Goal: Task Accomplishment & Management: Use online tool/utility

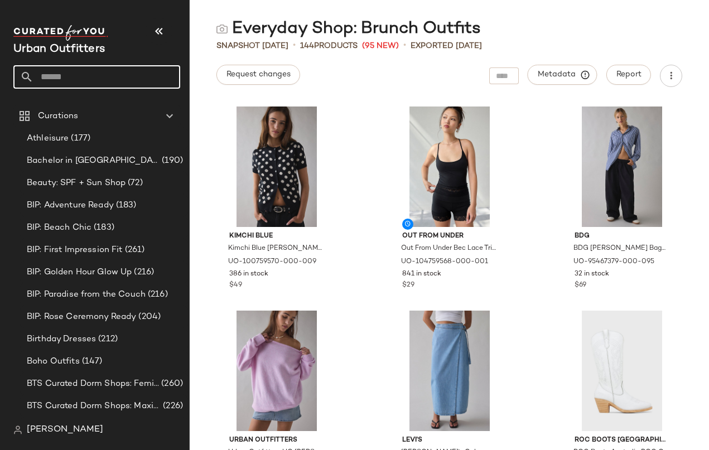
click at [66, 65] on input "text" at bounding box center [106, 76] width 147 height 23
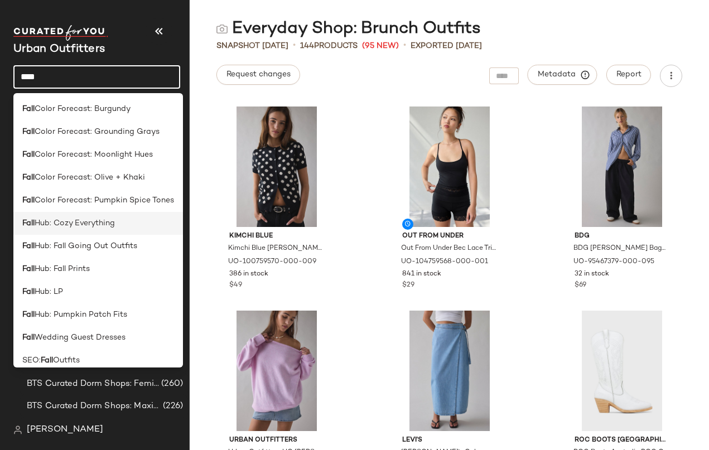
type input "****"
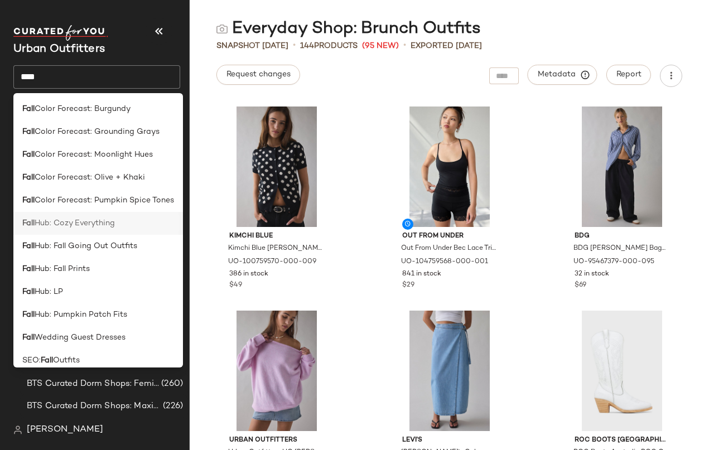
click at [120, 224] on div "Fall Hub: Cozy Everything" at bounding box center [98, 223] width 152 height 12
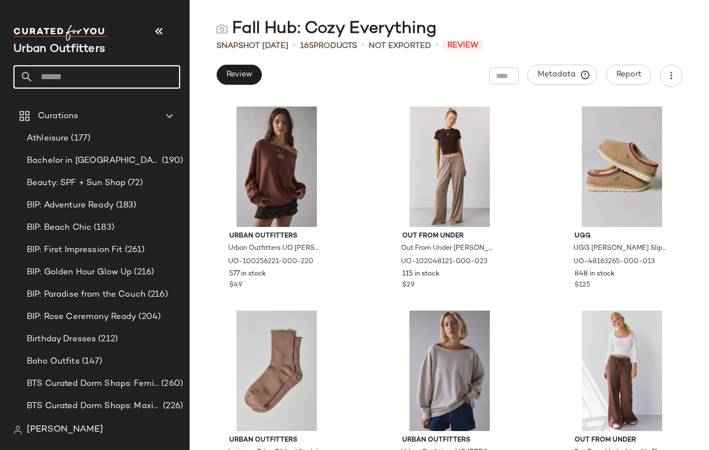
click at [82, 72] on input "text" at bounding box center [106, 76] width 147 height 23
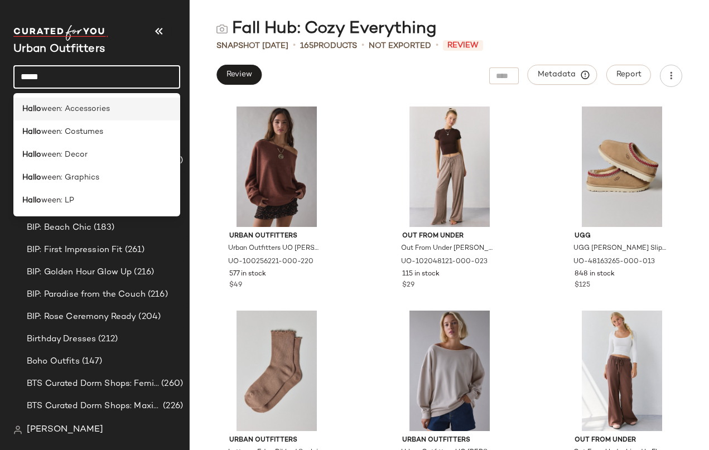
type input "*****"
click at [86, 109] on span "ween: Accessories" at bounding box center [75, 109] width 69 height 12
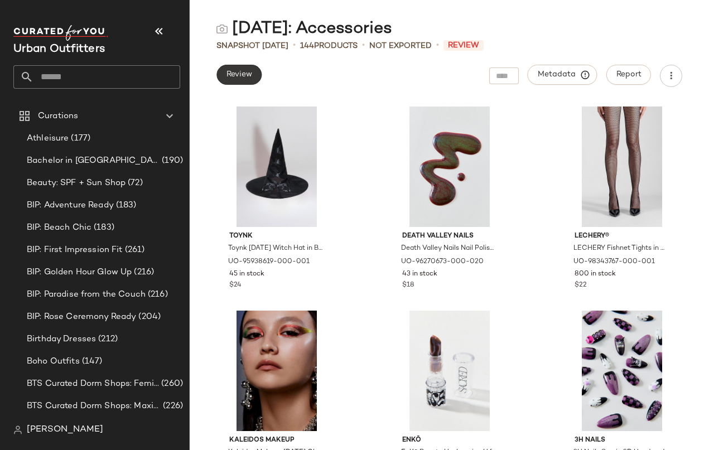
click at [255, 74] on button "Review" at bounding box center [238, 75] width 45 height 20
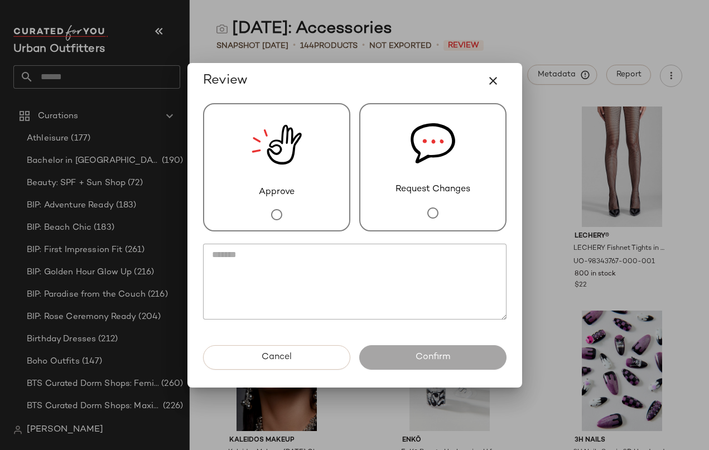
click at [285, 134] on img at bounding box center [276, 144] width 50 height 81
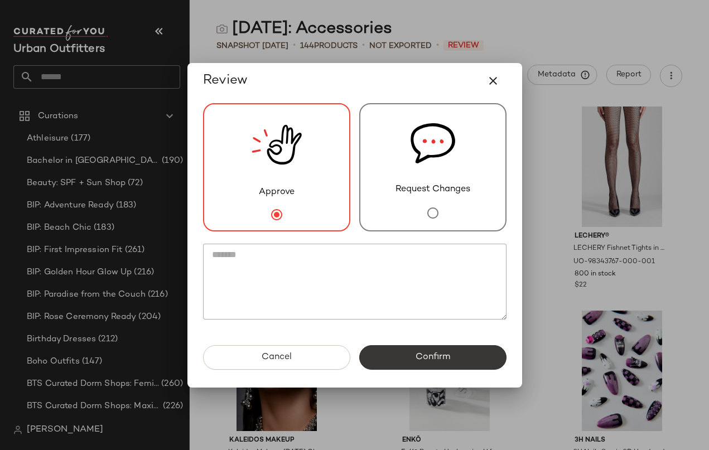
click at [415, 350] on button "Confirm" at bounding box center [432, 357] width 147 height 25
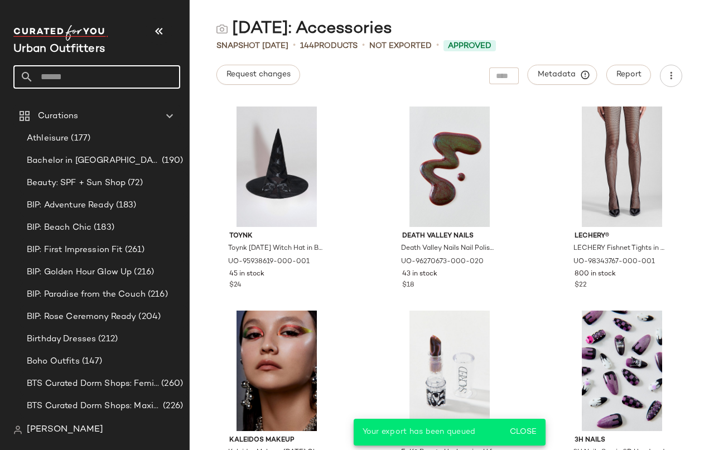
click at [111, 75] on input "text" at bounding box center [106, 76] width 147 height 23
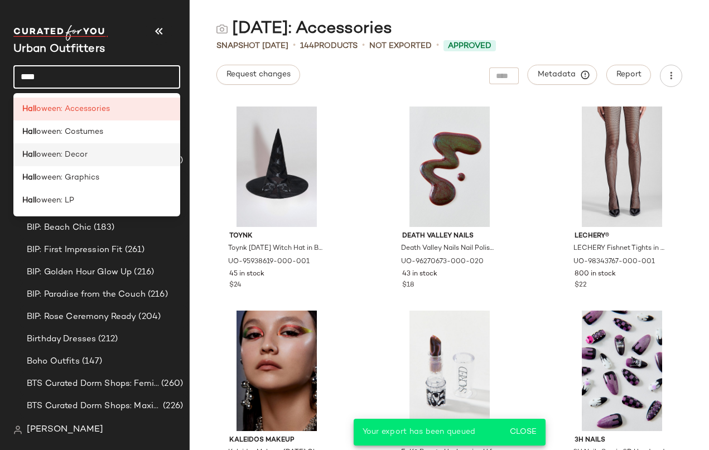
type input "****"
click at [94, 155] on div "[PERSON_NAME]: Decor" at bounding box center [96, 155] width 149 height 12
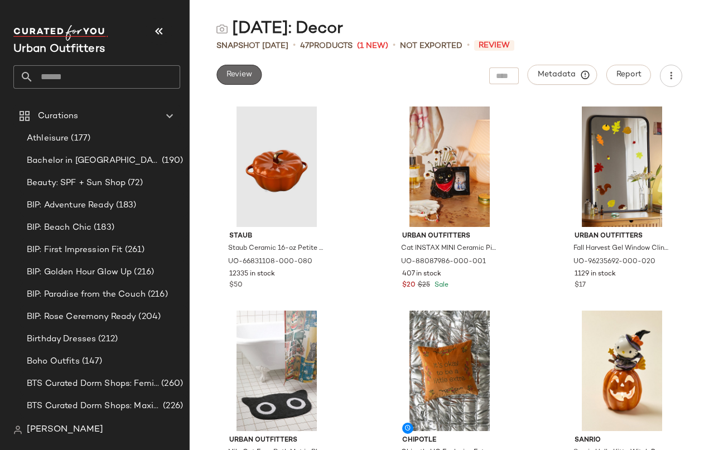
click at [256, 75] on button "Review" at bounding box center [238, 75] width 45 height 20
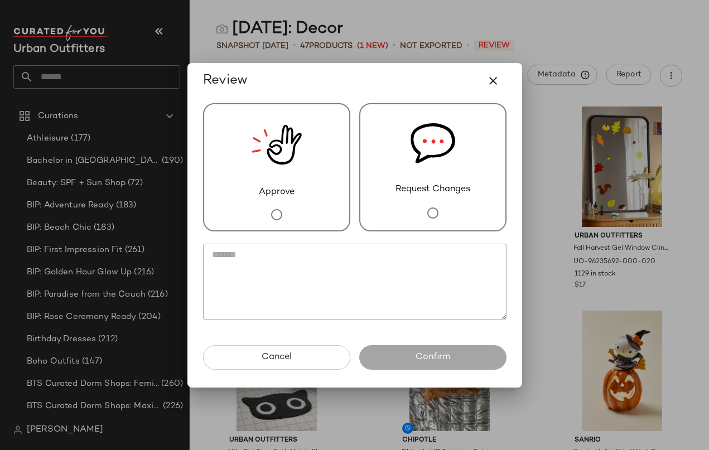
click at [277, 149] on img at bounding box center [276, 144] width 50 height 81
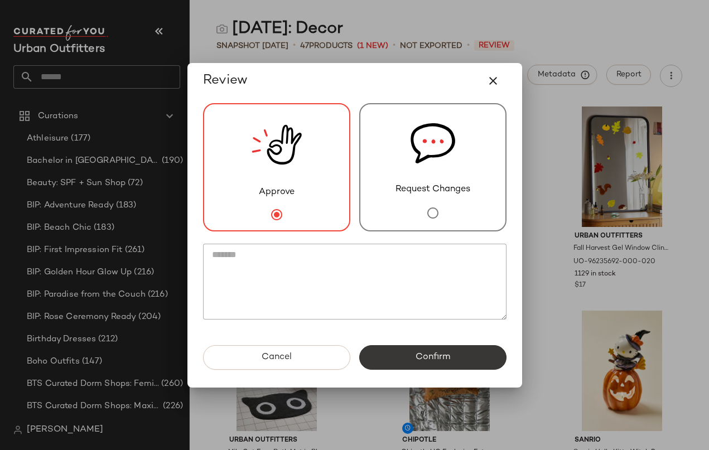
click at [425, 351] on button "Confirm" at bounding box center [432, 357] width 147 height 25
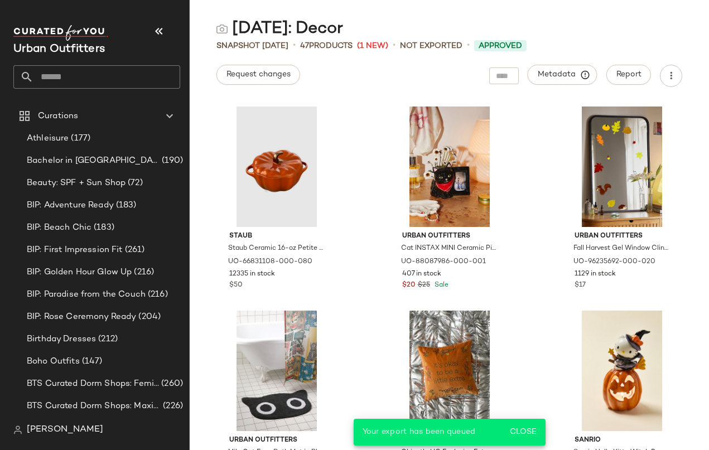
click at [75, 74] on input "text" at bounding box center [106, 76] width 147 height 23
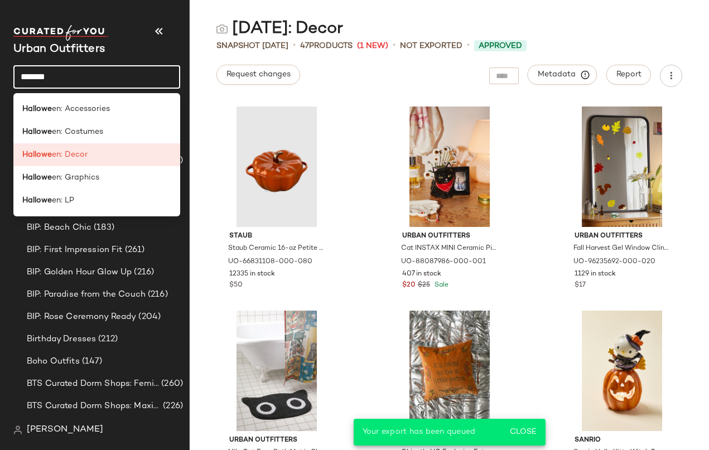
type input "*********"
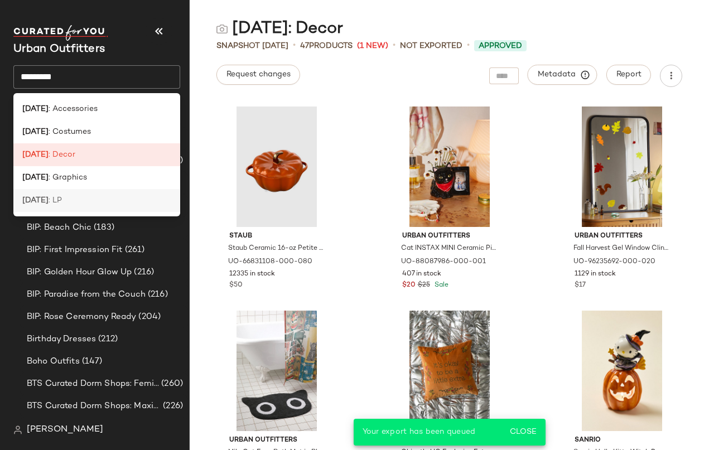
drag, startPoint x: 75, startPoint y: 74, endPoint x: 77, endPoint y: 202, distance: 128.8
click at [77, 202] on div "[DATE] : LP" at bounding box center [96, 201] width 149 height 12
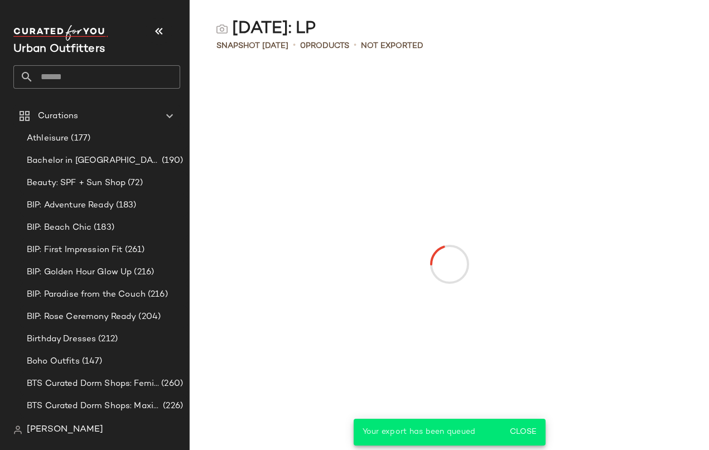
click at [140, 73] on input "text" at bounding box center [106, 76] width 147 height 23
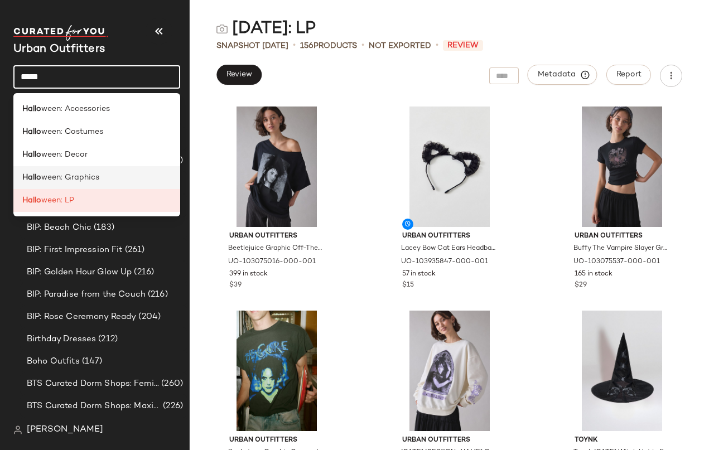
type input "*****"
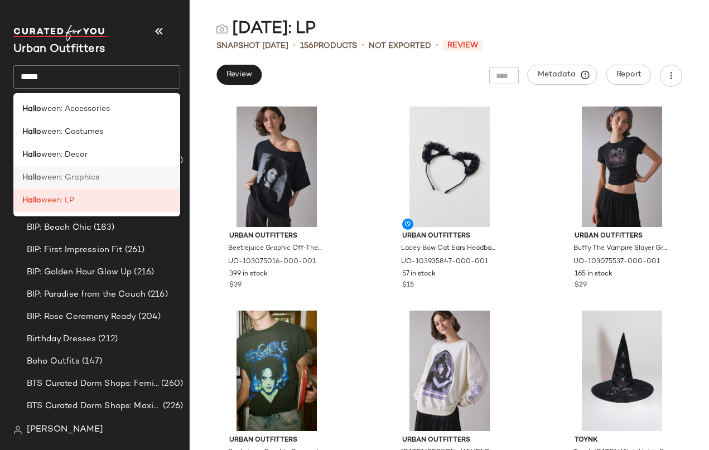
click at [107, 180] on div "Hallo ween: Graphics" at bounding box center [96, 178] width 149 height 12
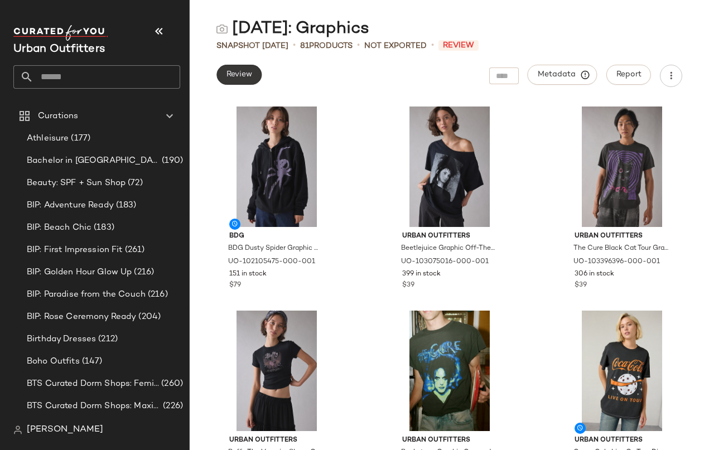
click at [251, 79] on span "Review" at bounding box center [239, 74] width 26 height 9
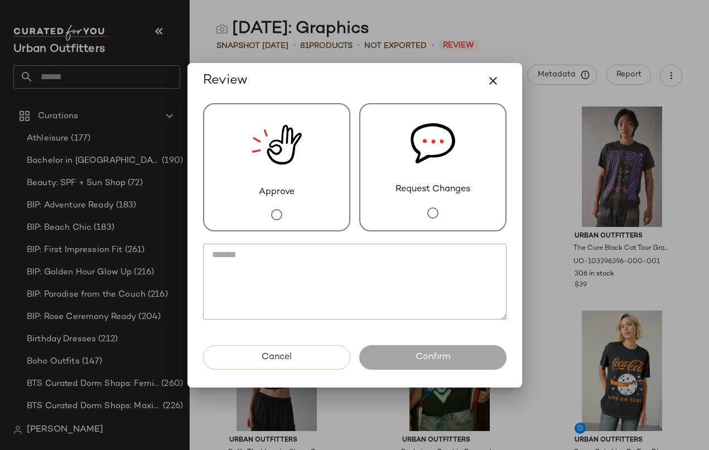
click at [300, 180] on img at bounding box center [276, 144] width 50 height 81
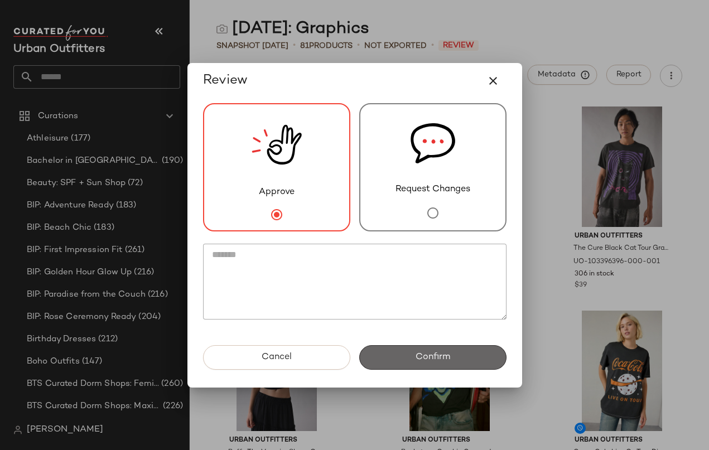
click at [479, 358] on button "Confirm" at bounding box center [432, 357] width 147 height 25
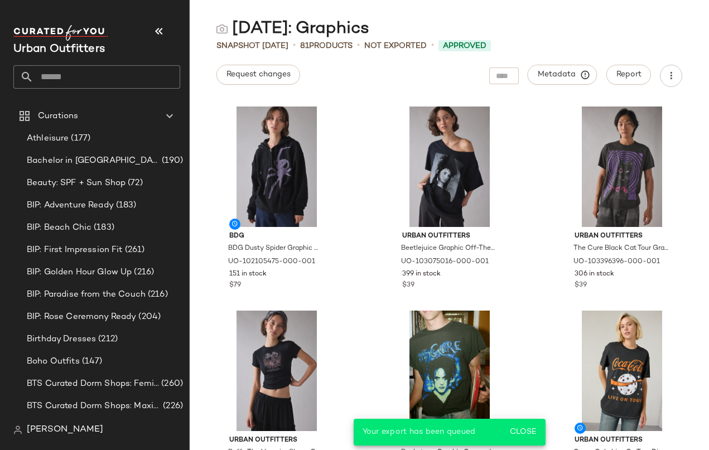
click at [108, 80] on input "text" at bounding box center [106, 76] width 147 height 23
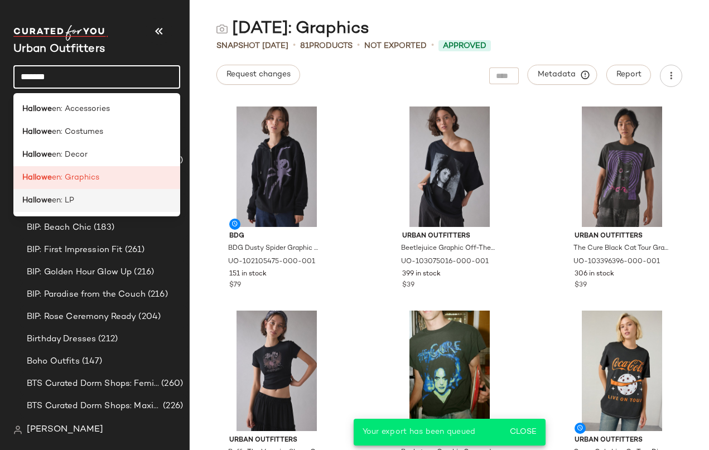
type input "*******"
click at [86, 199] on div "Hallowe en: LP" at bounding box center [96, 201] width 149 height 12
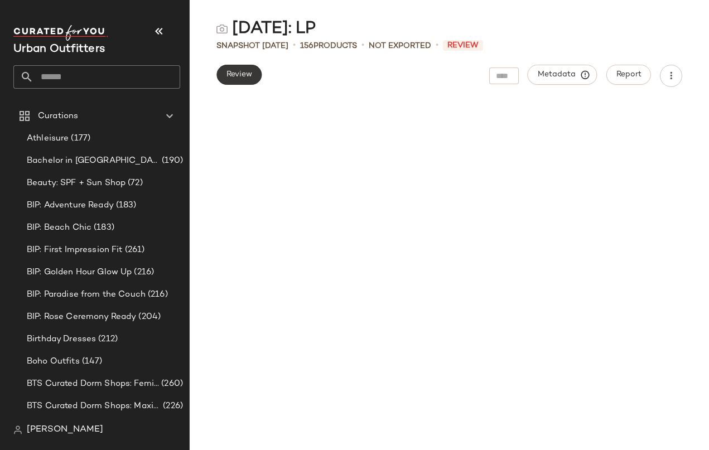
click at [239, 74] on span "Review" at bounding box center [239, 74] width 26 height 9
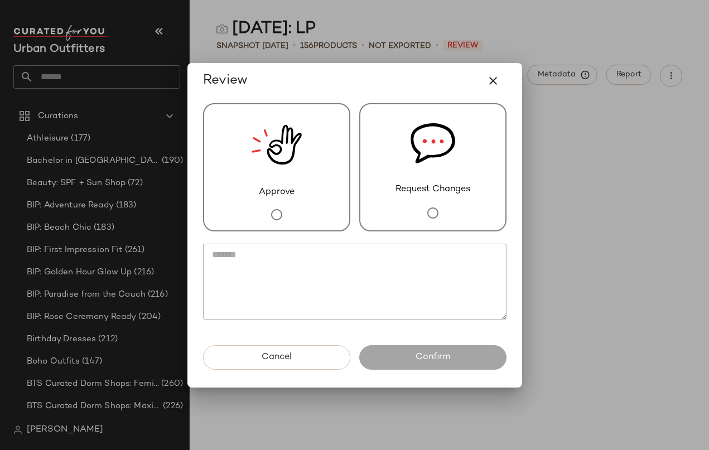
click at [268, 152] on img at bounding box center [276, 144] width 50 height 81
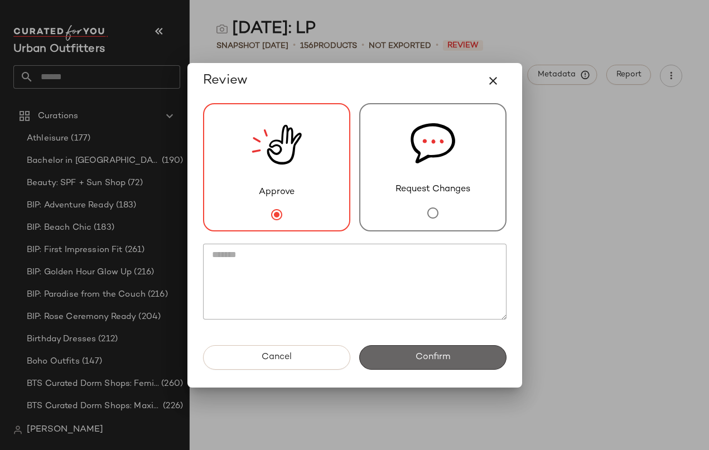
click at [420, 357] on span "Confirm" at bounding box center [432, 357] width 35 height 11
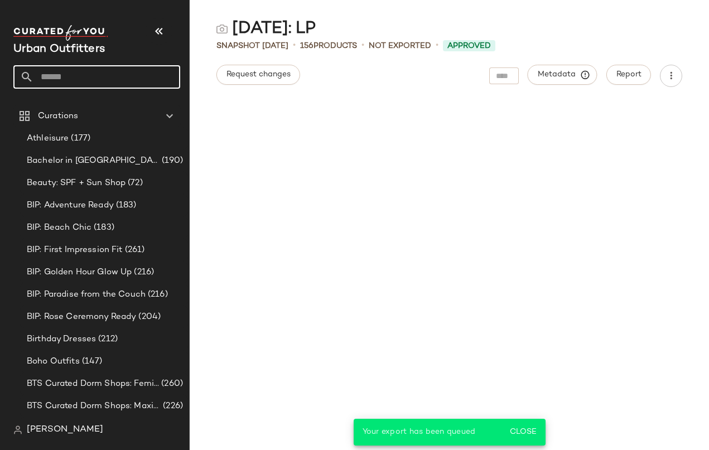
click at [142, 69] on input "text" at bounding box center [106, 76] width 147 height 23
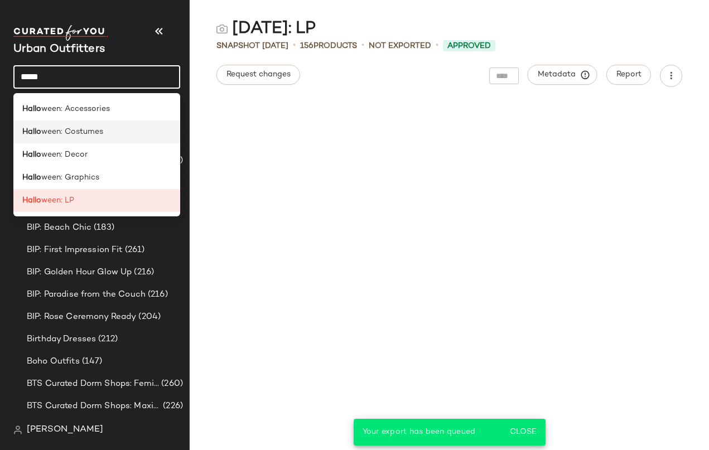
type input "*****"
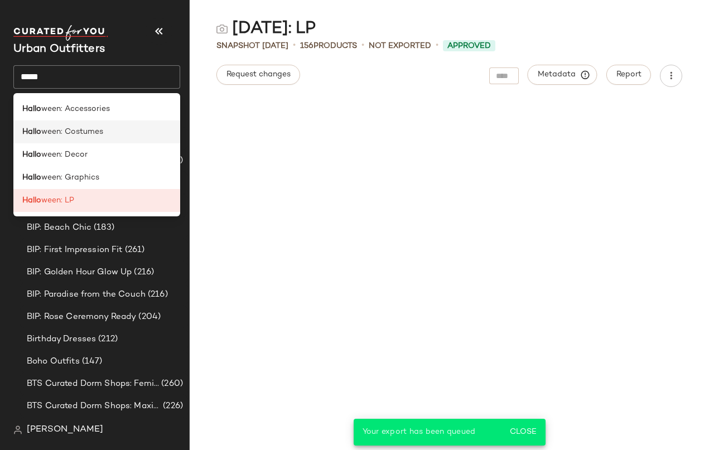
click at [119, 127] on div "Hallo ween: Costumes" at bounding box center [96, 132] width 149 height 12
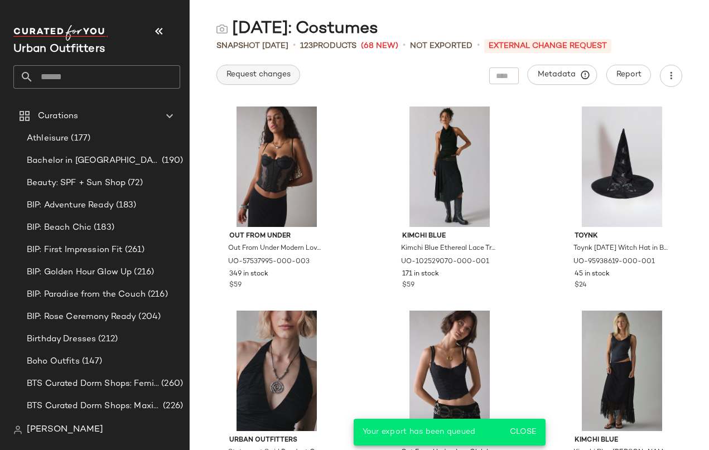
click at [288, 80] on button "Request changes" at bounding box center [258, 75] width 84 height 20
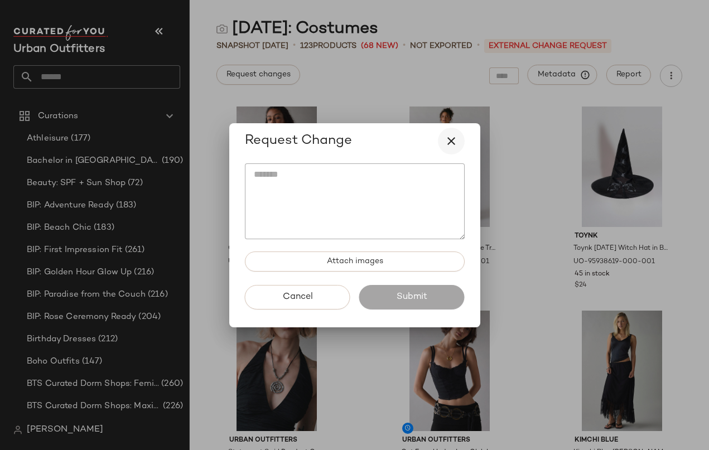
click at [450, 135] on icon "button" at bounding box center [450, 140] width 13 height 13
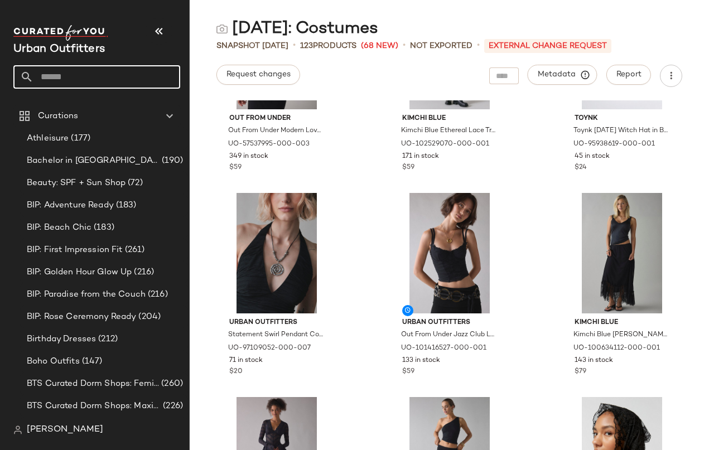
click at [72, 82] on input "text" at bounding box center [106, 76] width 147 height 23
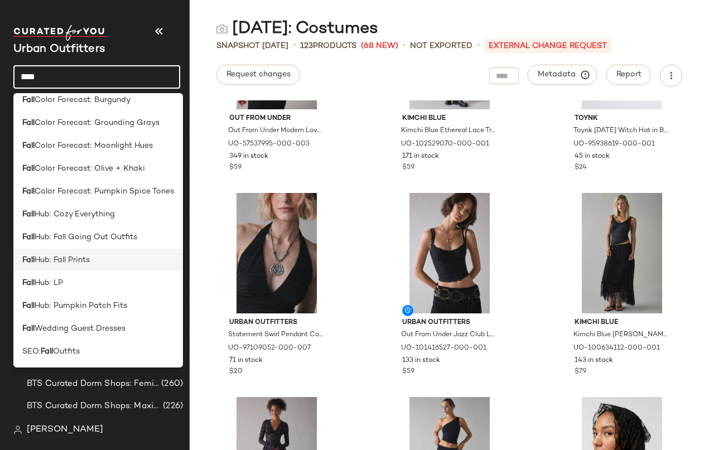
scroll to position [9, 0]
type input "****"
click at [100, 240] on span "Hub: Fall Going Out Outfits" at bounding box center [86, 237] width 103 height 12
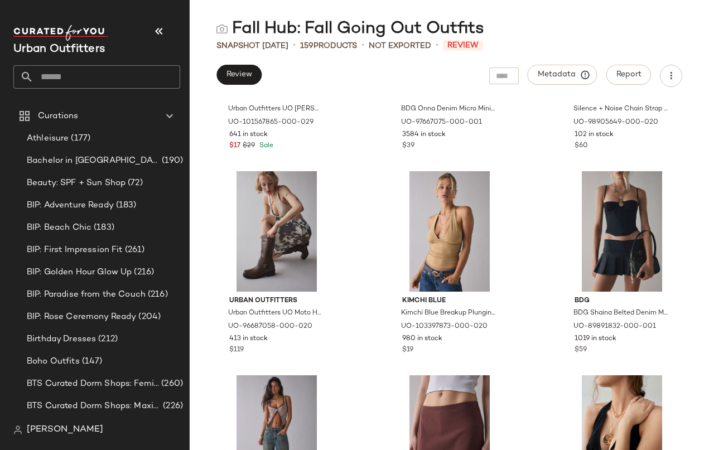
scroll to position [149, 0]
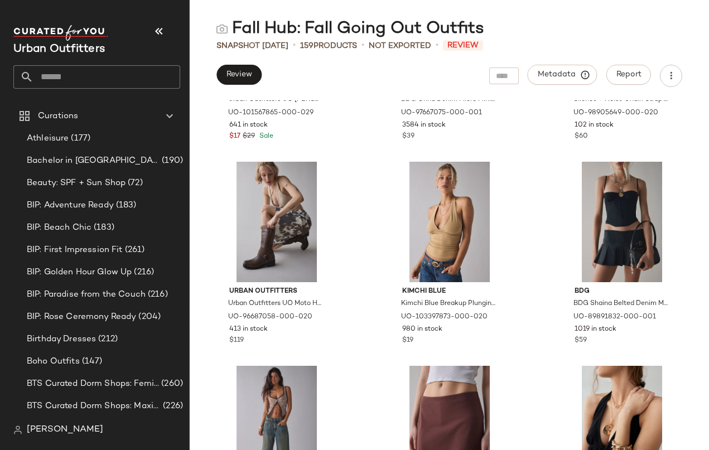
click at [525, 347] on div "Urban Outfitters Urban Outfitters UO [PERSON_NAME] Mesh Convertible Tie Split-F…" at bounding box center [449, 275] width 519 height 350
